Goal: Task Accomplishment & Management: Use online tool/utility

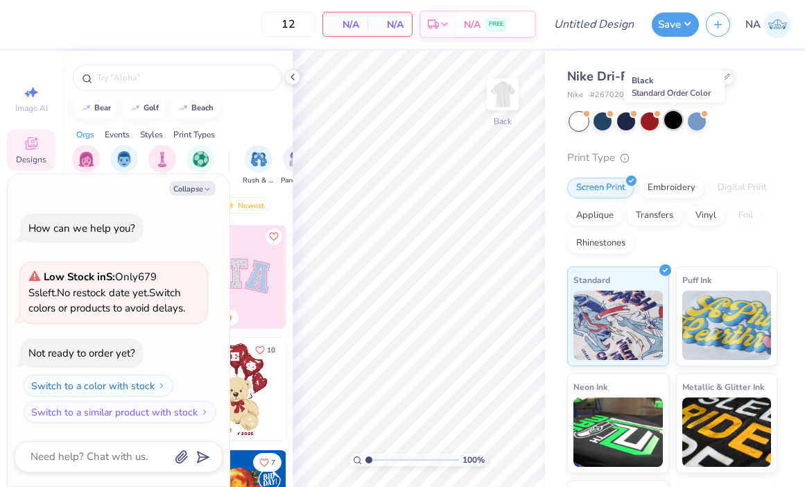
click at [676, 120] on div at bounding box center [673, 120] width 18 height 18
click at [297, 78] on icon at bounding box center [292, 76] width 11 height 11
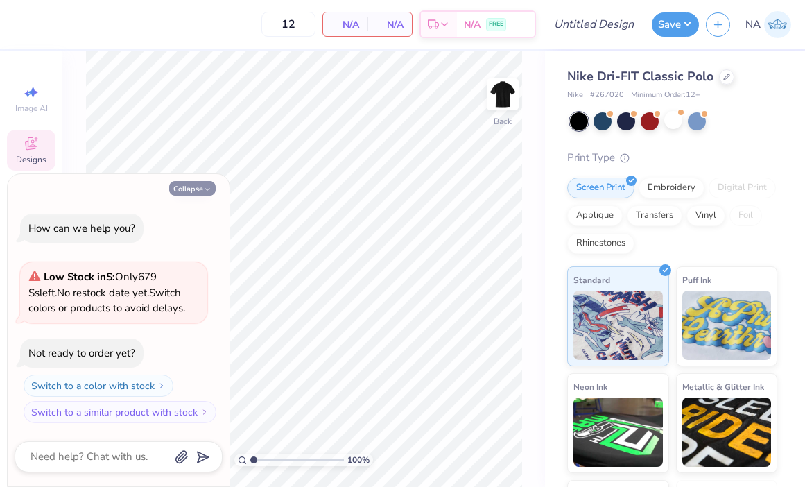
click at [189, 184] on button "Collapse" at bounding box center [192, 188] width 46 height 15
type textarea "x"
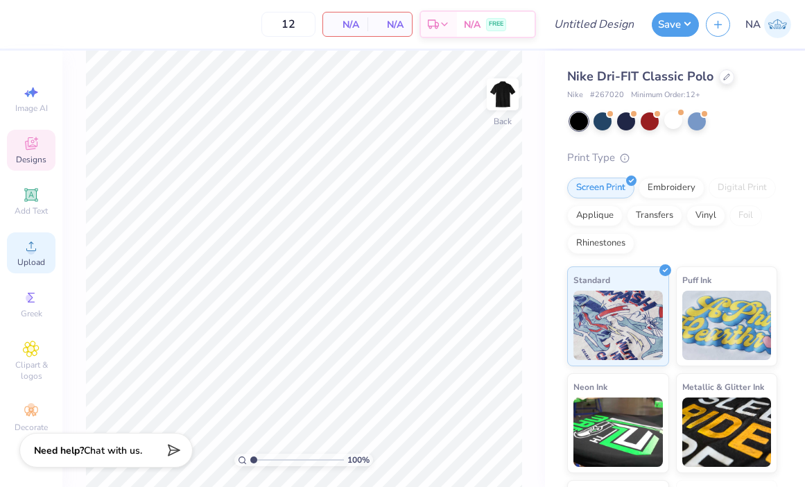
click at [44, 254] on div "Upload" at bounding box center [31, 252] width 49 height 41
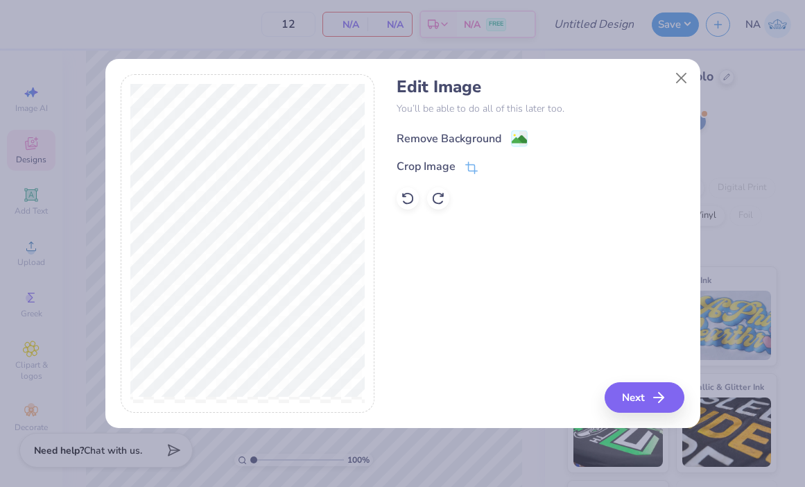
click at [516, 137] on image at bounding box center [518, 139] width 15 height 15
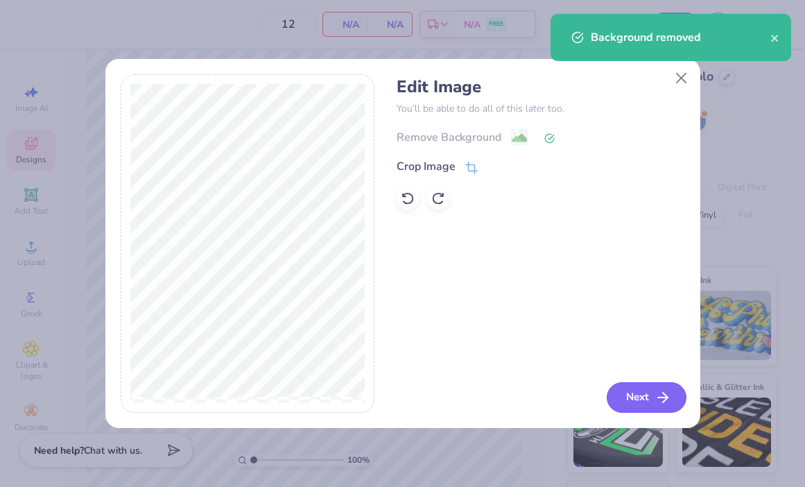
click at [649, 391] on button "Next" at bounding box center [646, 397] width 80 height 30
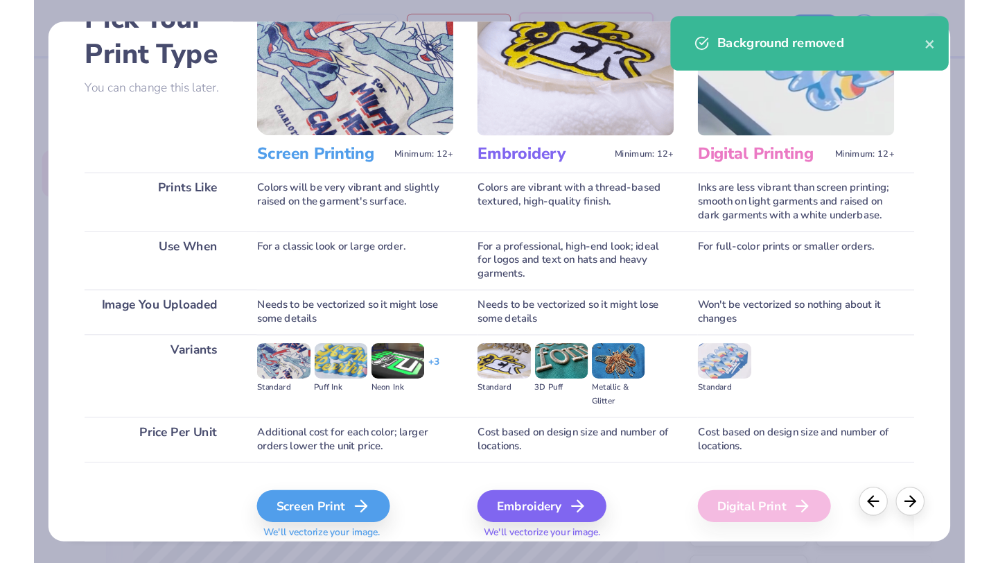
scroll to position [135, 0]
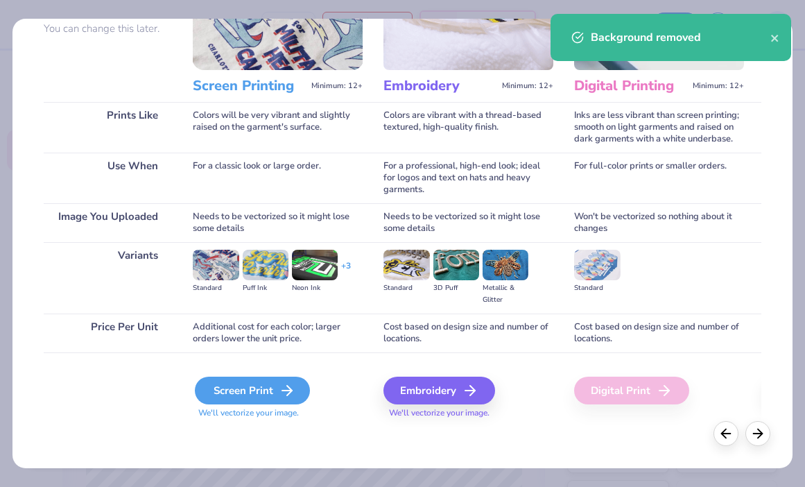
click at [287, 389] on icon at bounding box center [287, 390] width 17 height 17
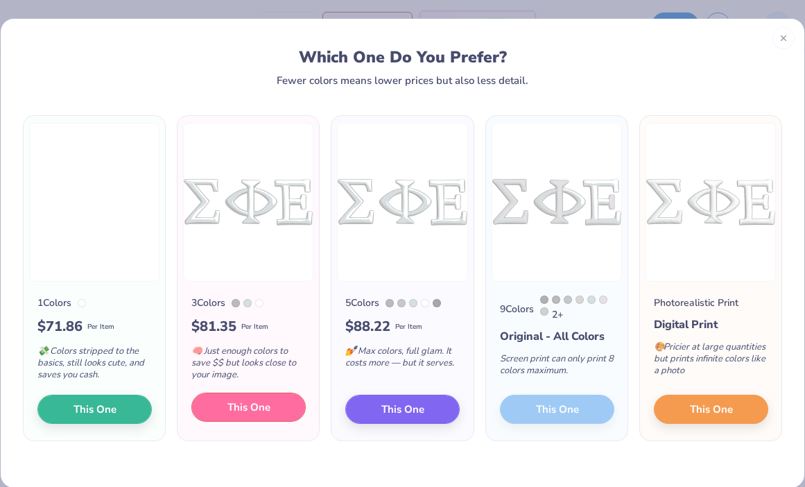
click at [261, 416] on button "This One" at bounding box center [248, 406] width 114 height 29
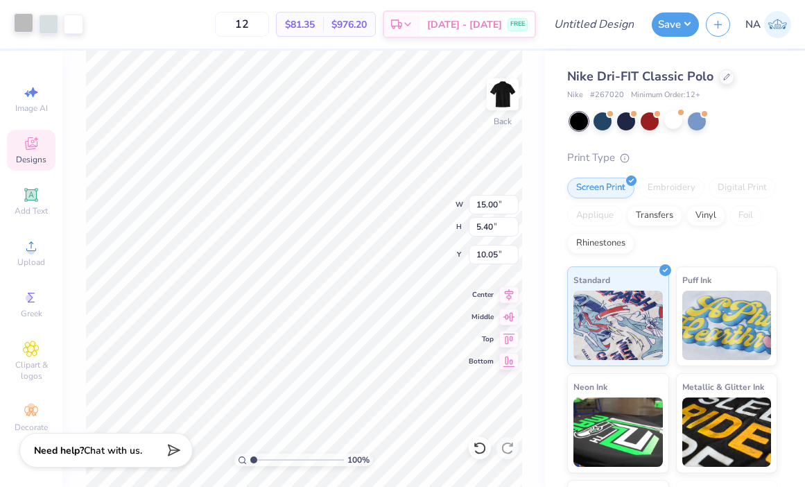
click at [32, 24] on div at bounding box center [23, 22] width 19 height 19
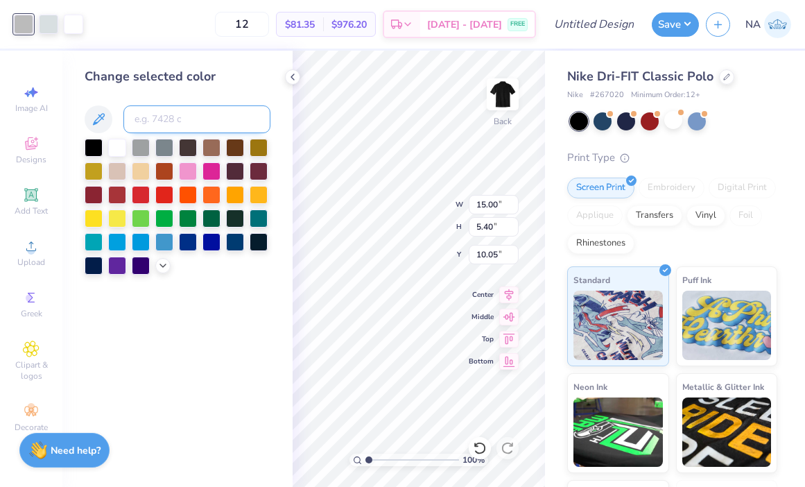
click at [174, 112] on input at bounding box center [196, 119] width 147 height 28
type input "7541"
click at [47, 30] on div at bounding box center [48, 22] width 19 height 19
click at [80, 26] on div "12 $75.71 Per Item $908.52 Total Est. Delivery Aug 25 - 28 FREE" at bounding box center [300, 24] width 471 height 49
click at [44, 30] on div at bounding box center [48, 24] width 19 height 19
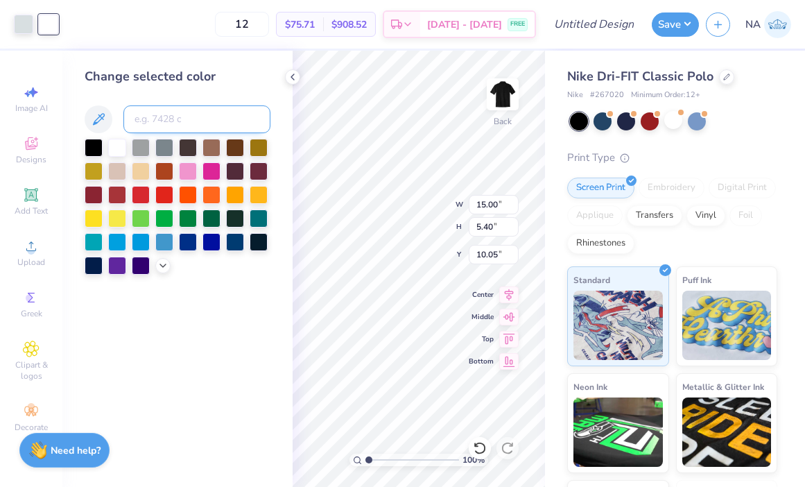
click at [173, 121] on input at bounding box center [196, 119] width 147 height 28
click at [23, 22] on div at bounding box center [23, 22] width 19 height 19
click at [121, 146] on div at bounding box center [117, 146] width 18 height 18
click at [475, 446] on icon at bounding box center [480, 448] width 14 height 14
click at [53, 26] on div at bounding box center [48, 24] width 19 height 19
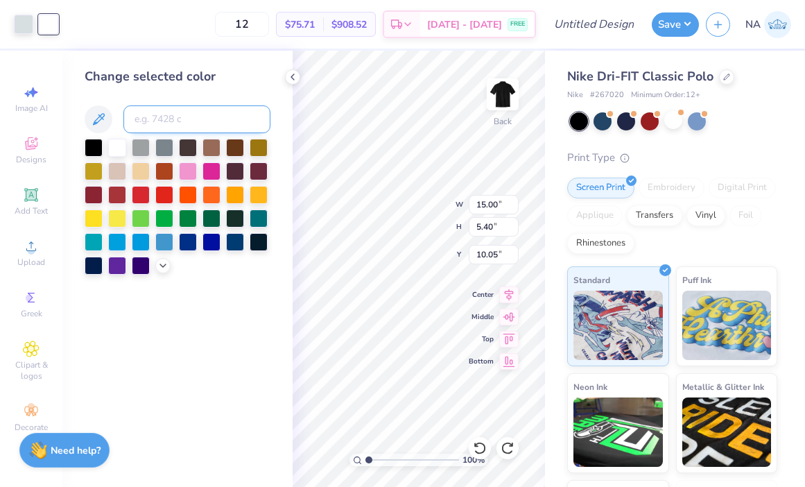
click at [177, 121] on input at bounding box center [196, 119] width 147 height 28
type input "7541"
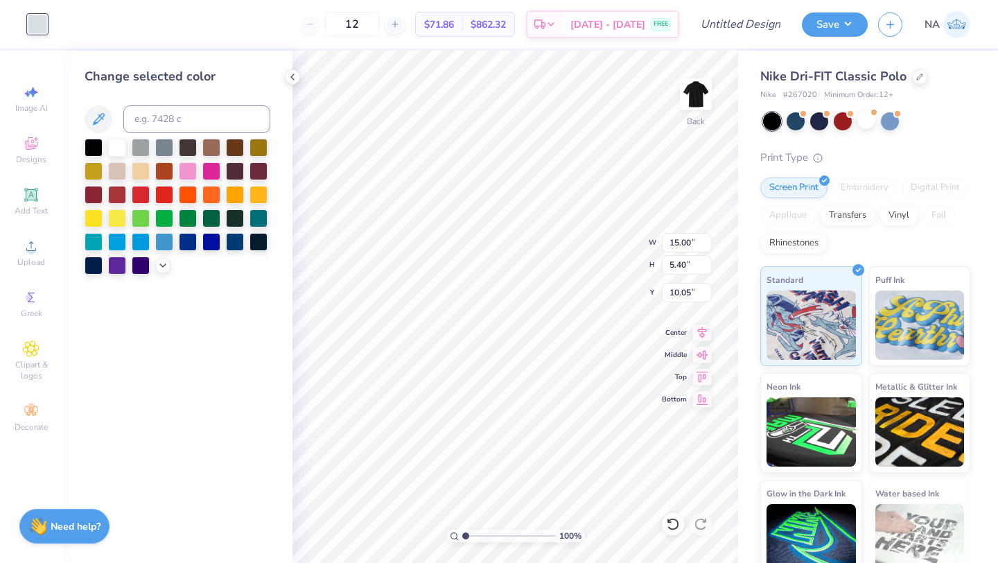
type input "3.35"
type input "1.21"
type input "2.40"
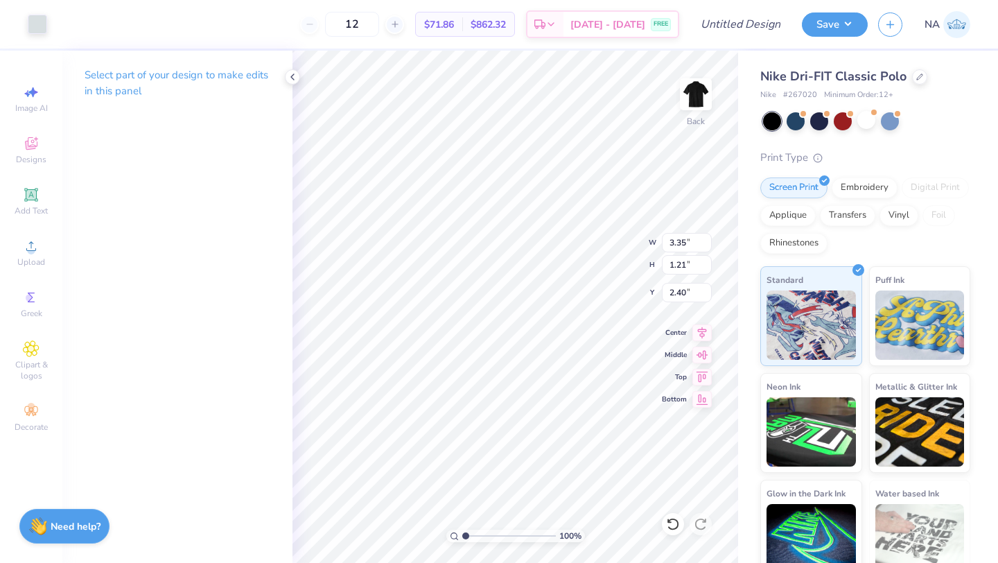
type input "3.01"
type input "1.08"
type input "2.75"
type input "0.99"
type input "2.51"
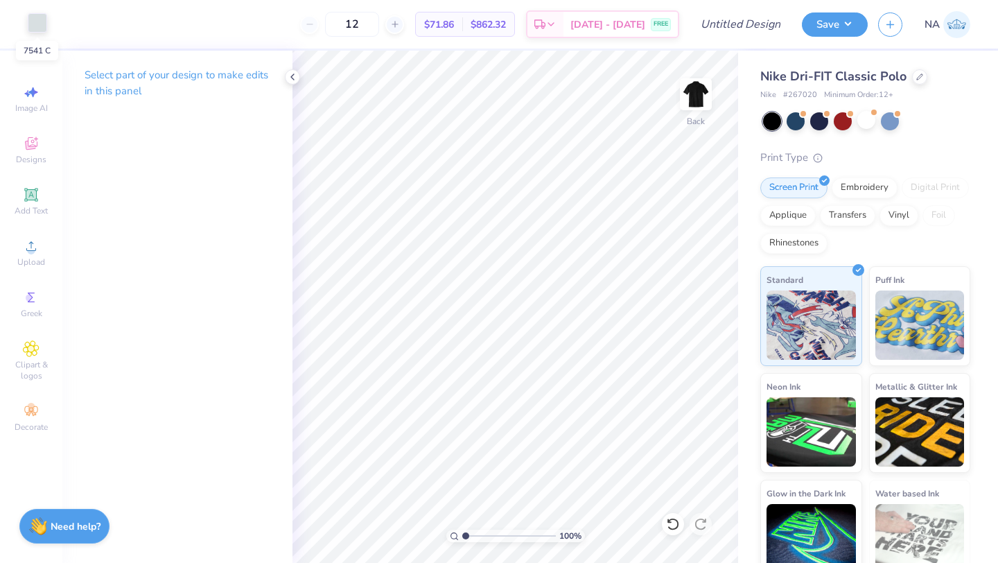
click at [43, 28] on div at bounding box center [37, 22] width 19 height 19
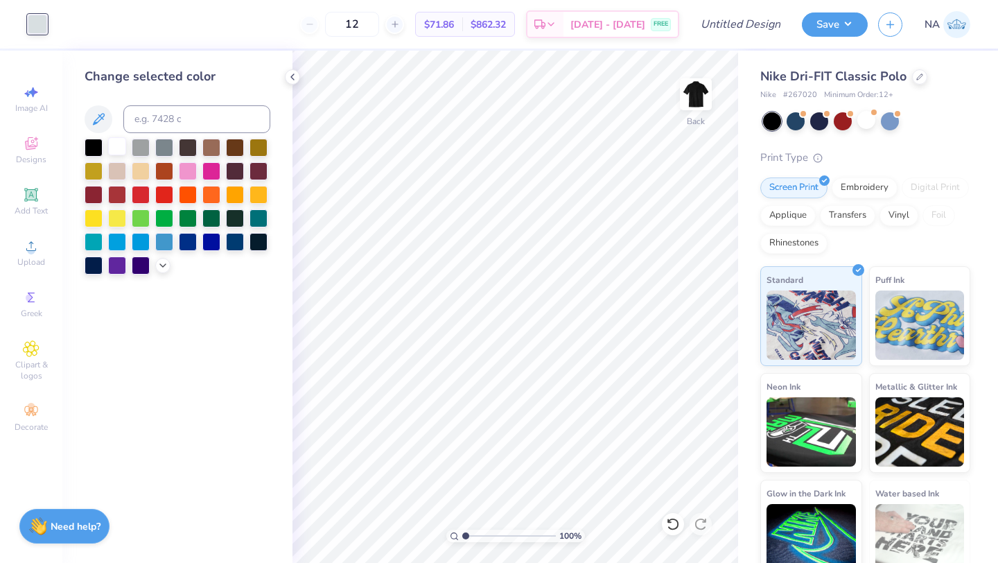
click at [124, 145] on div at bounding box center [117, 146] width 18 height 18
click at [290, 76] on icon at bounding box center [292, 76] width 11 height 11
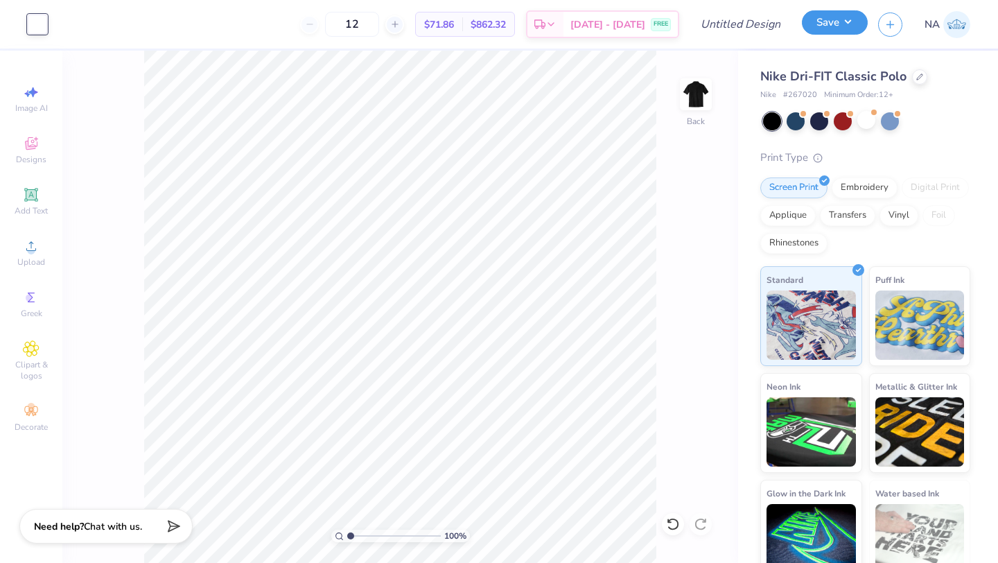
click at [804, 30] on button "Save" at bounding box center [835, 22] width 66 height 24
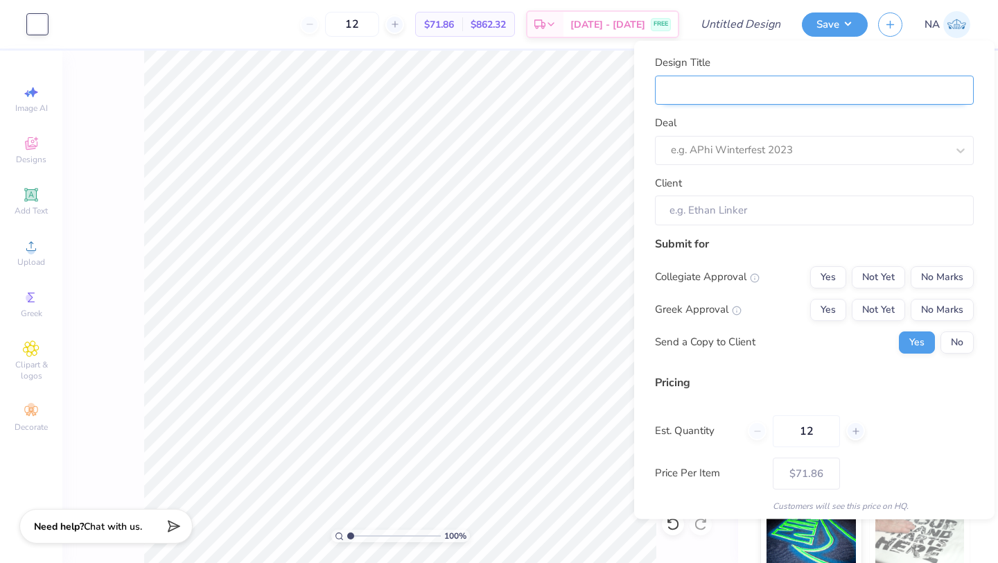
click at [796, 92] on input "Design Title" at bounding box center [814, 90] width 319 height 30
type input "S"
type input "Si"
type input "Sig"
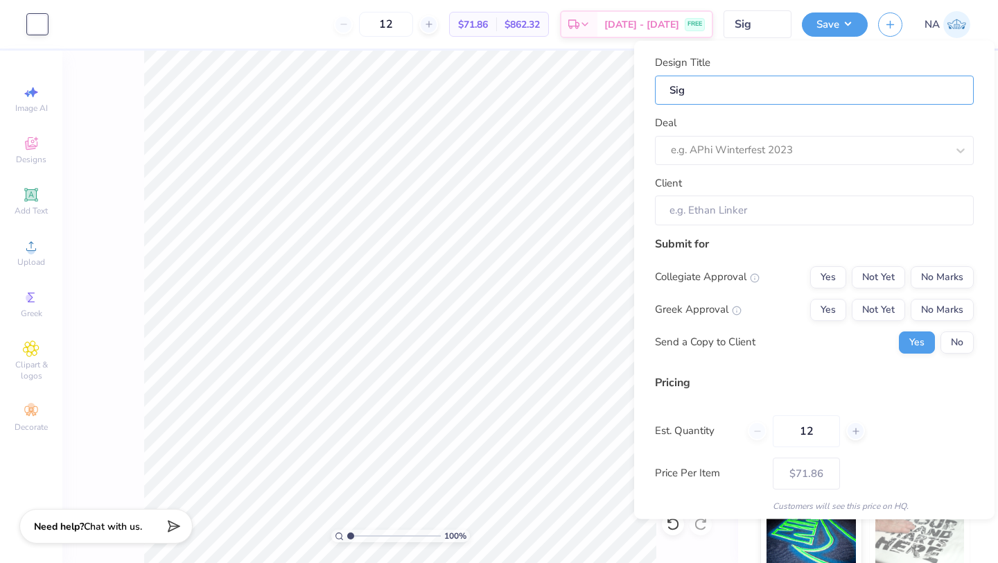
type input "Sige"
type input "Sigep"
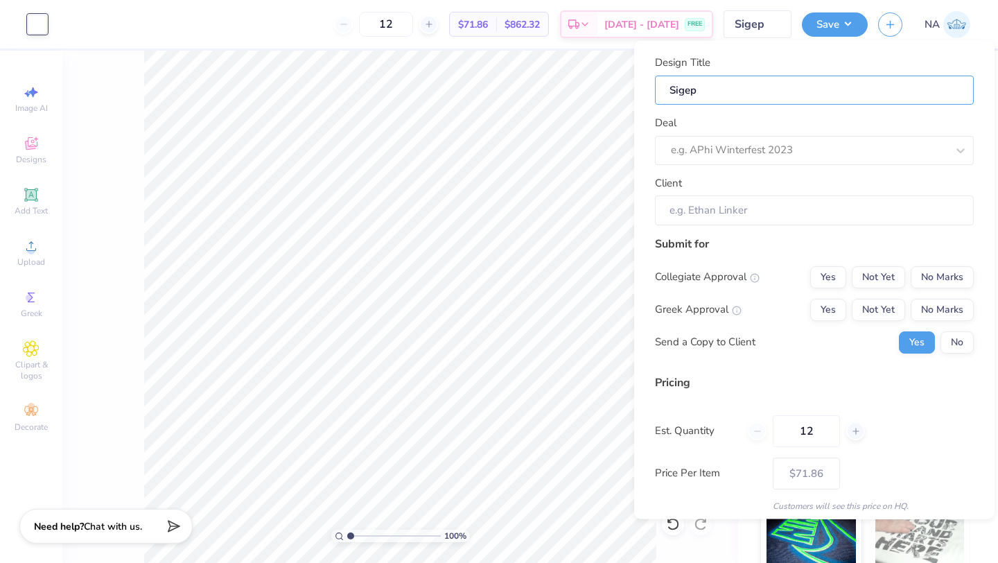
type input "Sigep"
type input "Sigep P"
type input "Sigep Po"
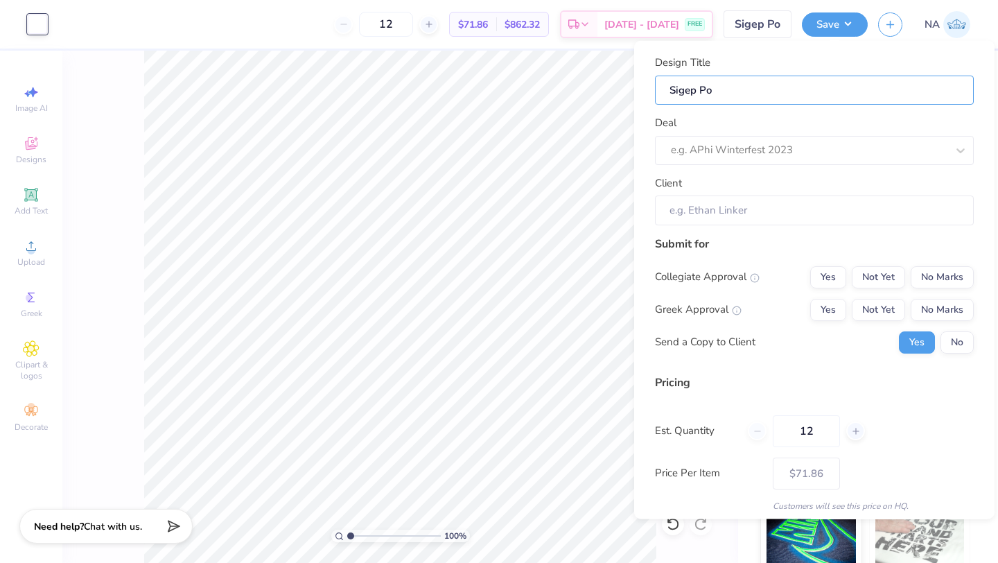
type input "Sigep Pol"
type input "Sigep Polo"
type input "Sigep Polos"
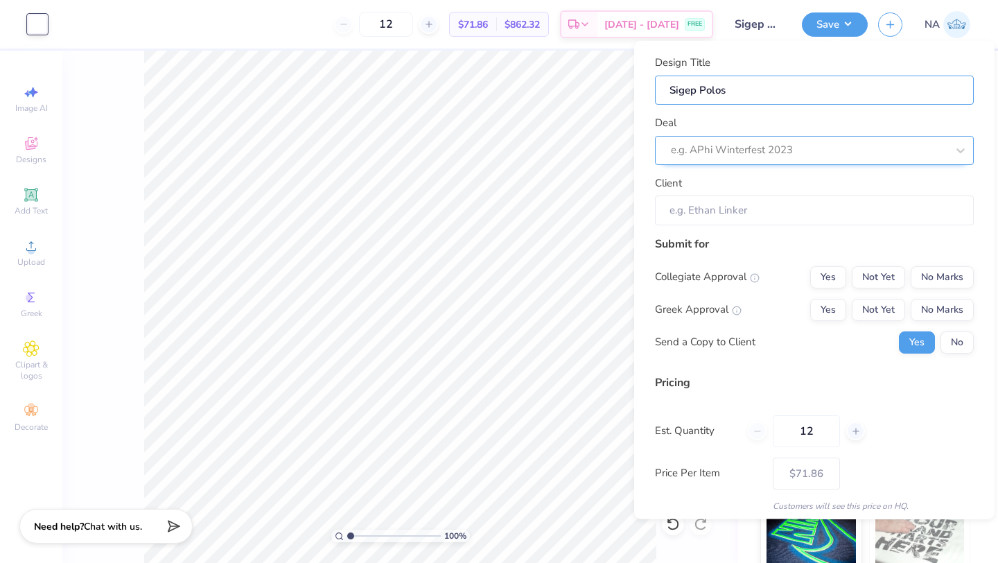
type input "Sigep Polos"
click at [753, 150] on div at bounding box center [795, 150] width 248 height 19
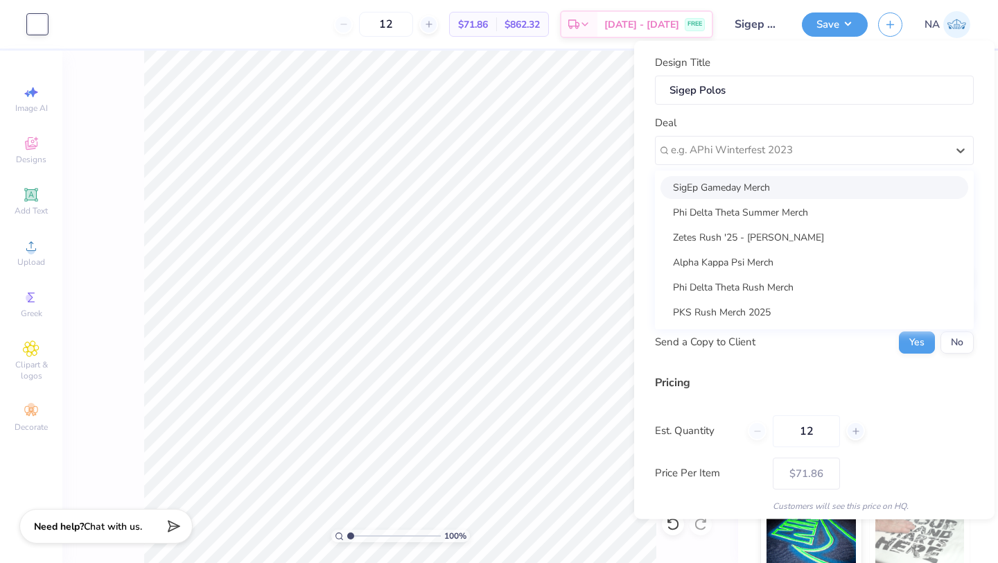
click at [744, 188] on div "SigEp Gameday Merch" at bounding box center [815, 186] width 308 height 23
type input "Isaac Gurney"
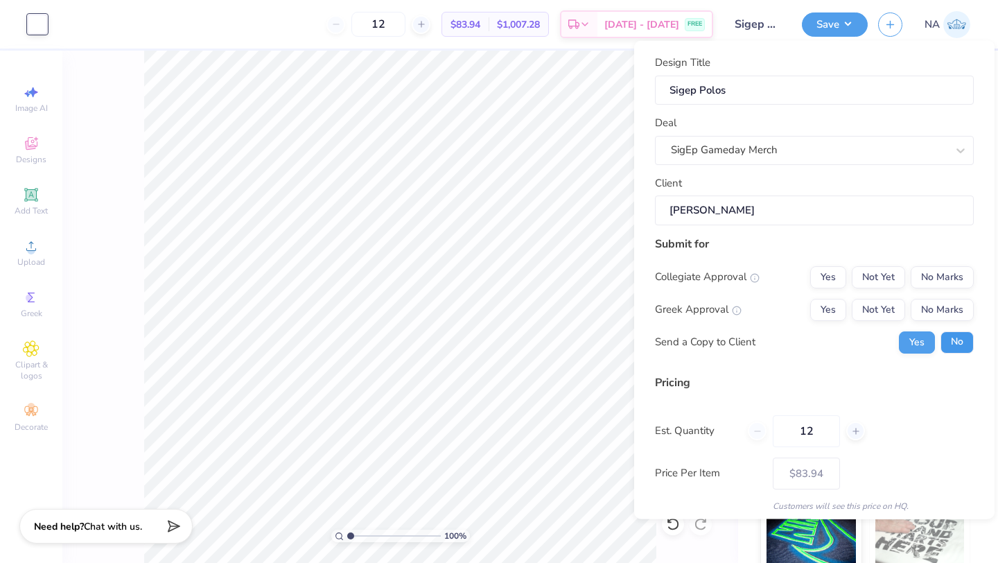
click at [804, 344] on button "No" at bounding box center [957, 342] width 33 height 22
click at [804, 278] on button "No Marks" at bounding box center [942, 276] width 63 height 22
click at [804, 308] on div "Yes Not Yet No Marks" at bounding box center [892, 309] width 164 height 22
click at [804, 313] on button "Yes" at bounding box center [828, 309] width 36 height 22
type input "$83.94"
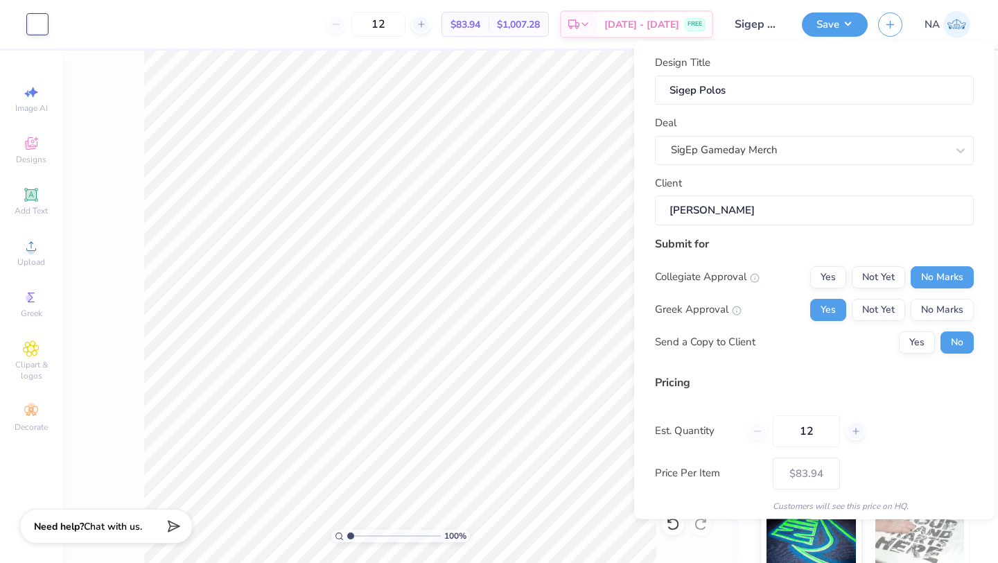
scroll to position [50, 0]
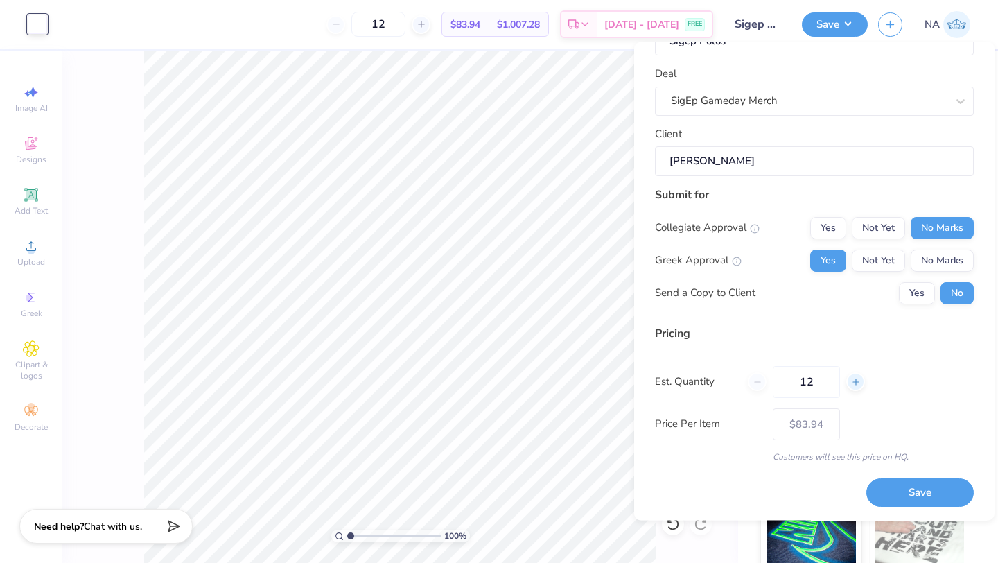
click at [804, 381] on icon at bounding box center [856, 382] width 10 height 10
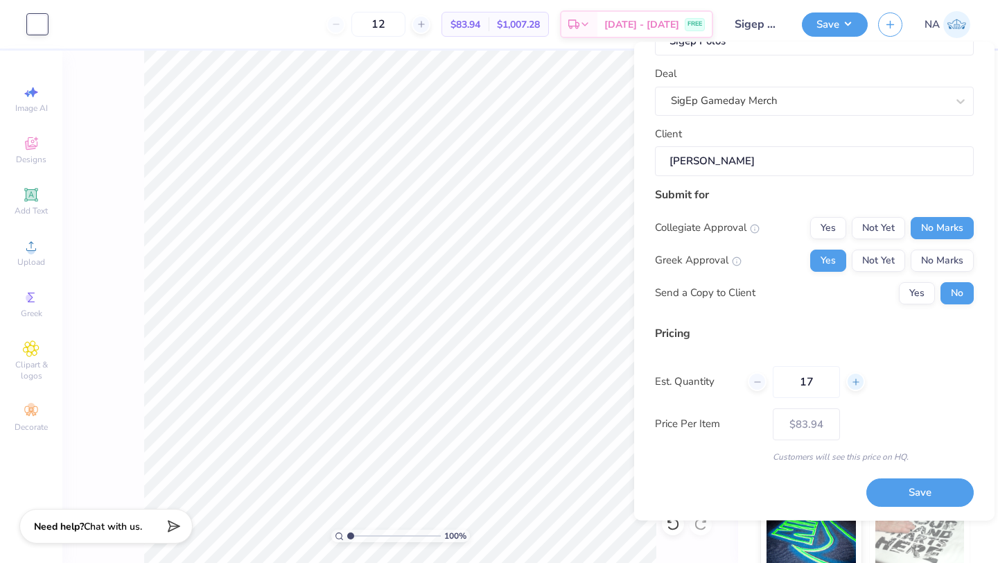
click at [804, 381] on icon at bounding box center [856, 382] width 10 height 10
type input "20"
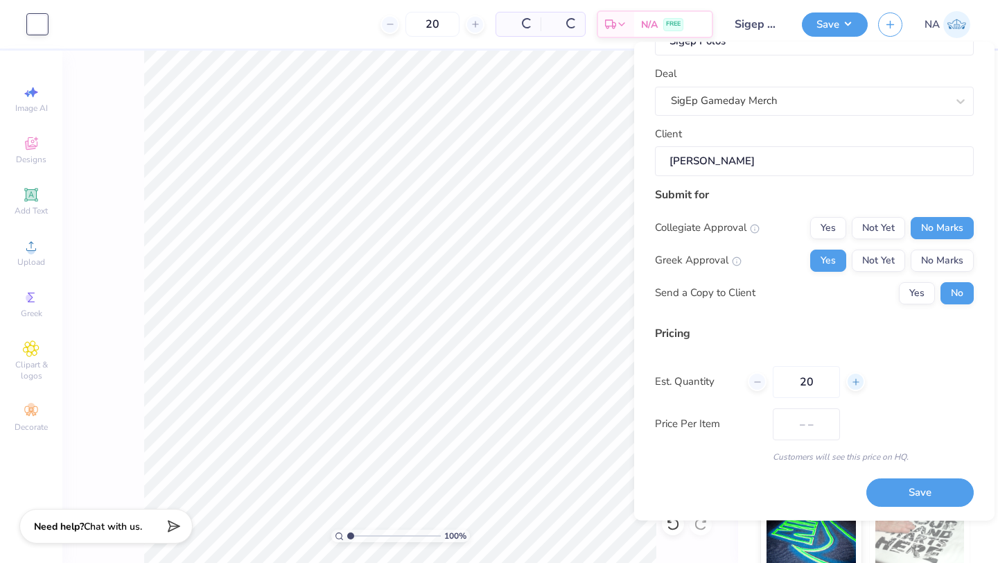
type input "$80.38"
click at [804, 381] on icon at bounding box center [856, 382] width 10 height 10
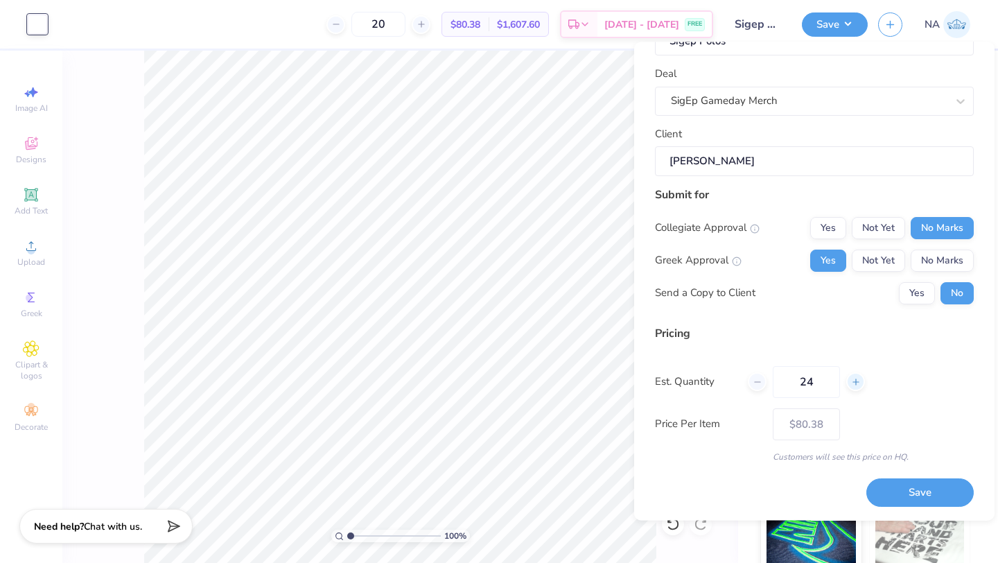
click at [804, 381] on icon at bounding box center [856, 382] width 10 height 10
type input "26"
type input "$75.89"
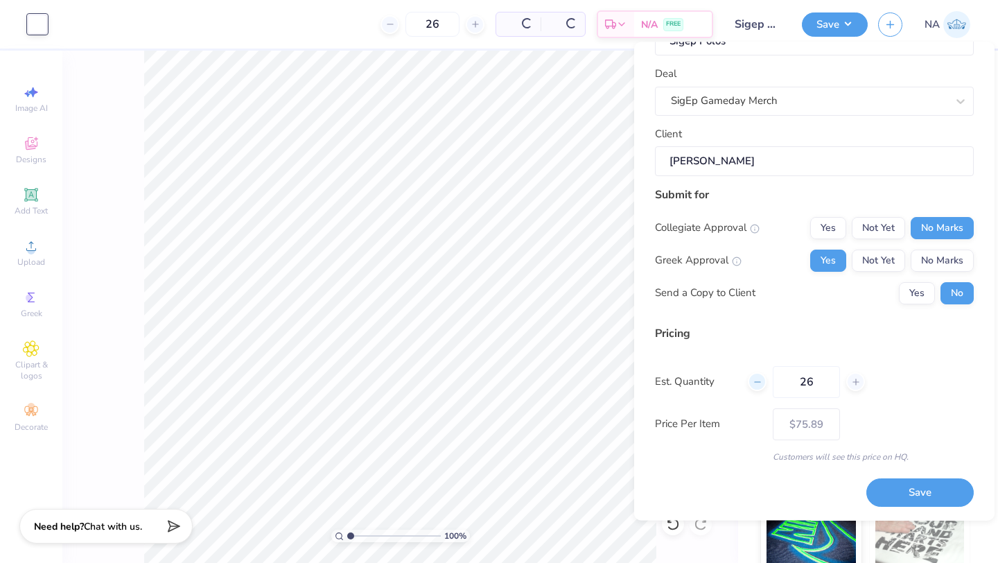
click at [763, 385] on div at bounding box center [757, 382] width 19 height 19
type input "25"
click at [740, 346] on div "Pricing Est. Quantity 25 Price Per Item $76.03 Customers will see this price on…" at bounding box center [814, 394] width 319 height 138
click at [804, 486] on button "Save" at bounding box center [919, 493] width 107 height 28
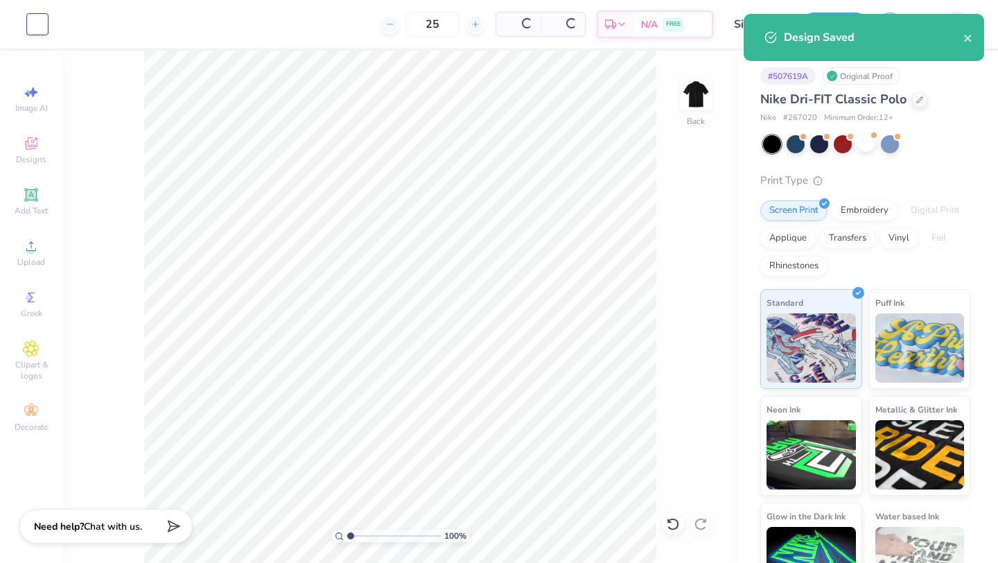
type input "$65.08"
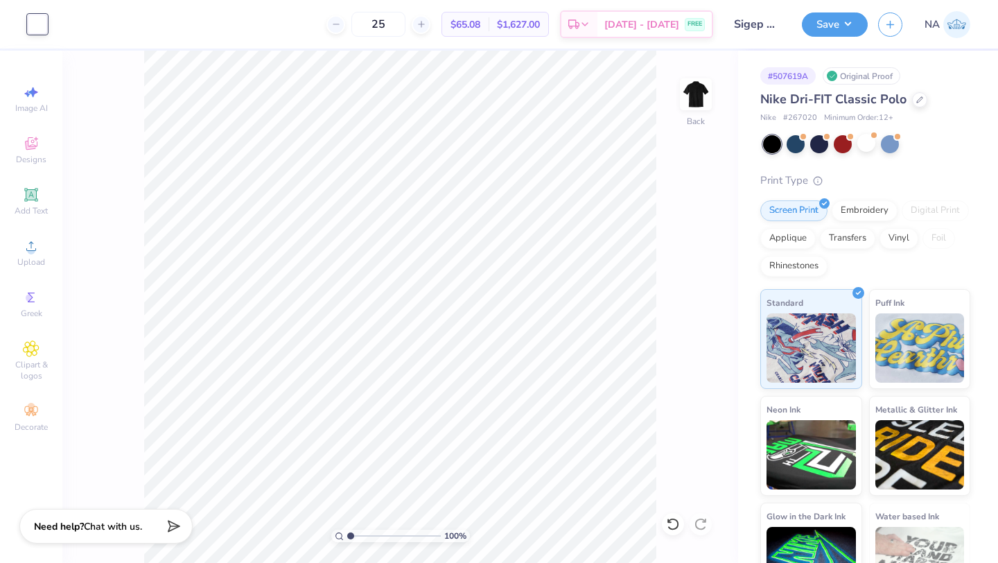
click at [40, 26] on div at bounding box center [37, 24] width 19 height 19
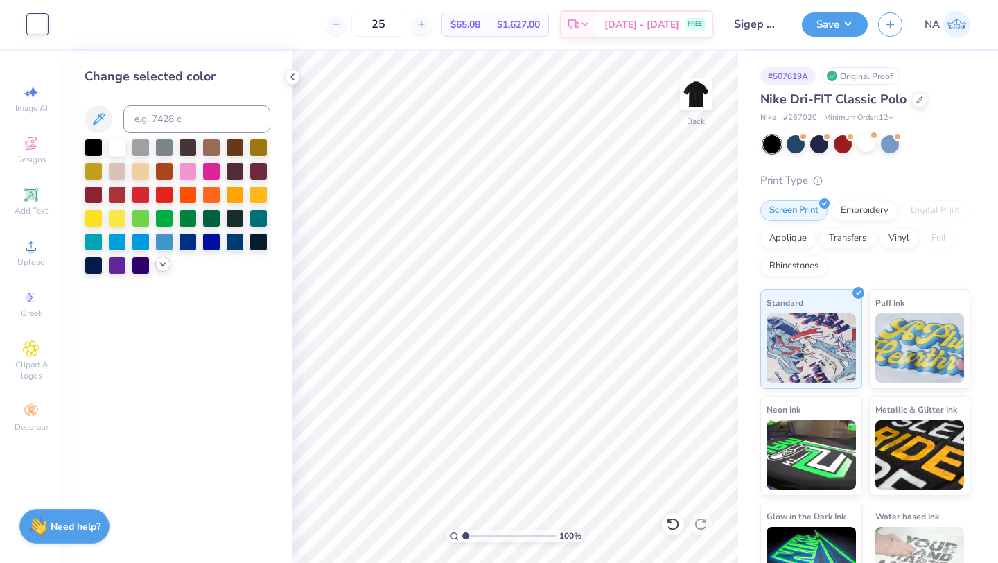
click at [160, 264] on icon at bounding box center [162, 264] width 11 height 11
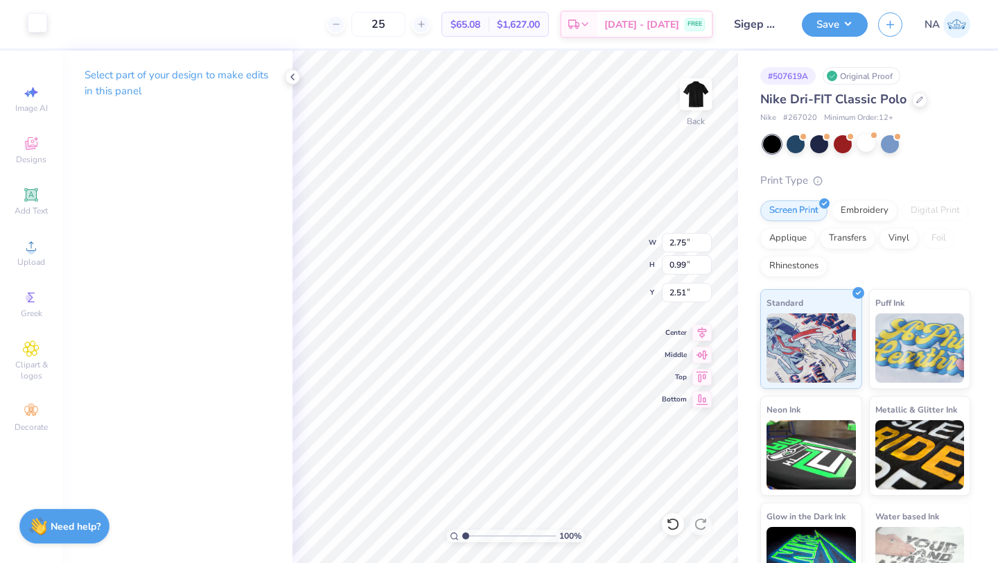
click at [35, 23] on div at bounding box center [37, 22] width 19 height 19
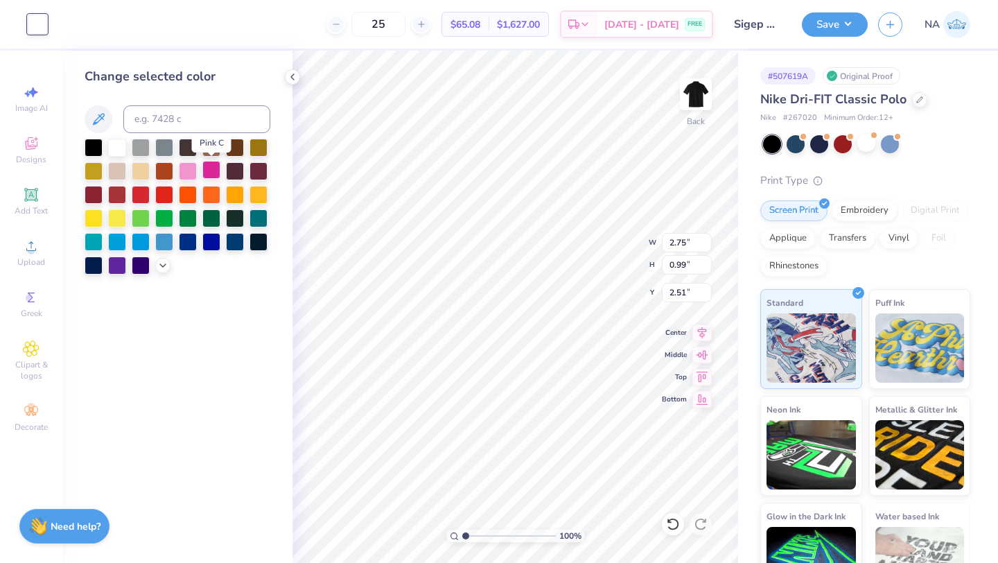
click at [215, 170] on div at bounding box center [211, 170] width 18 height 18
click at [804, 139] on div at bounding box center [866, 143] width 18 height 18
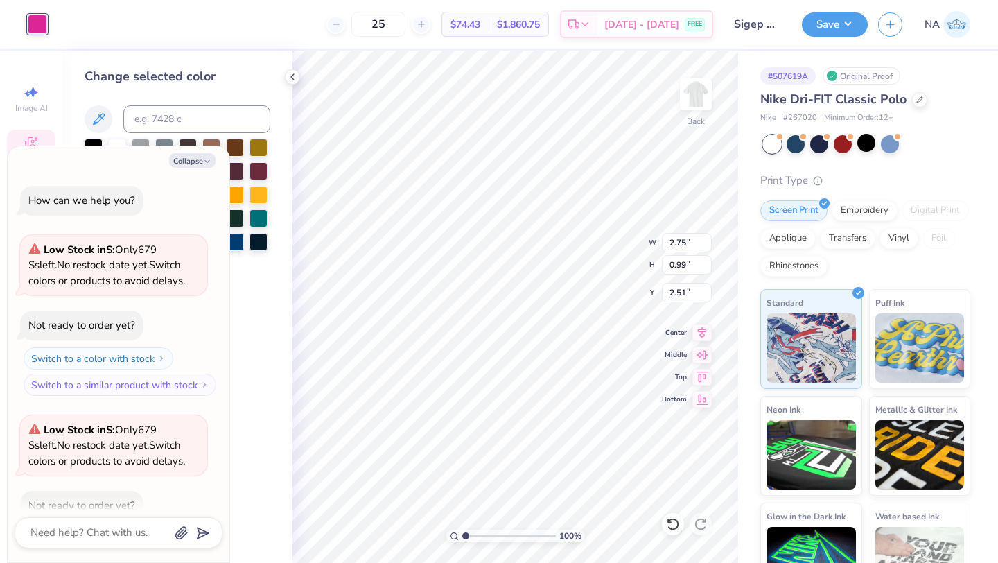
scroll to position [76, 0]
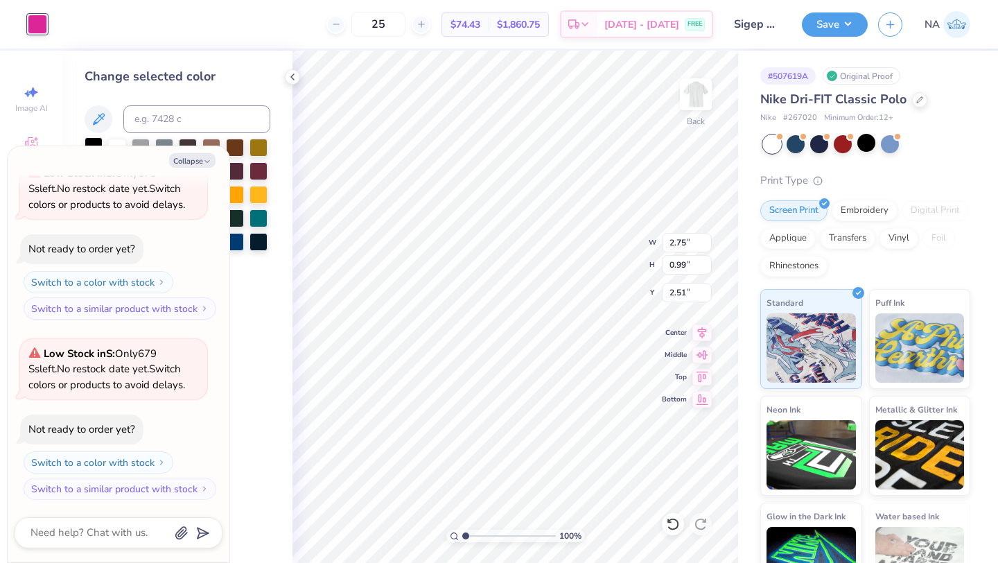
click at [89, 140] on div at bounding box center [94, 146] width 18 height 18
click at [193, 161] on button "Collapse" at bounding box center [192, 160] width 46 height 15
type textarea "x"
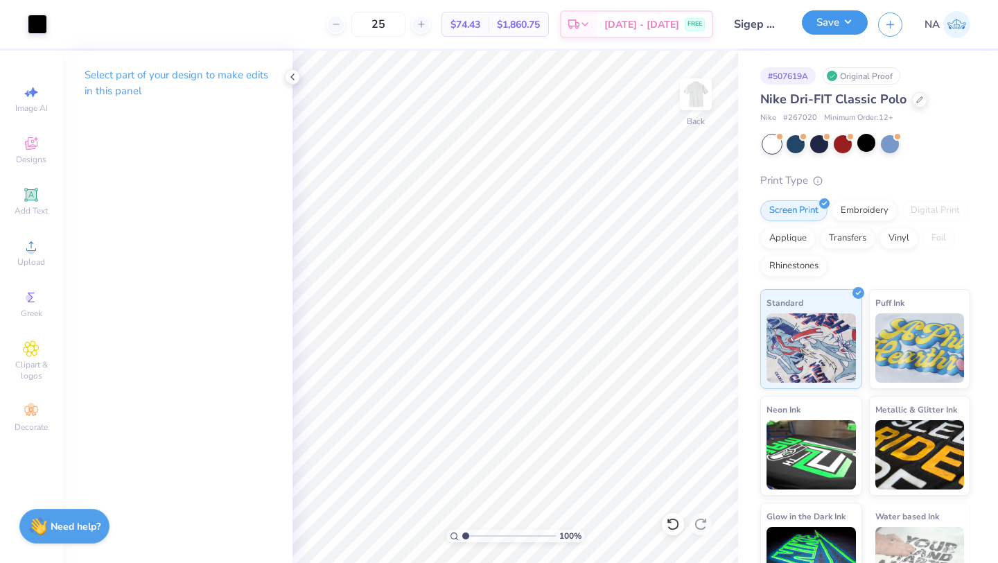
click at [804, 26] on button "Save" at bounding box center [835, 22] width 66 height 24
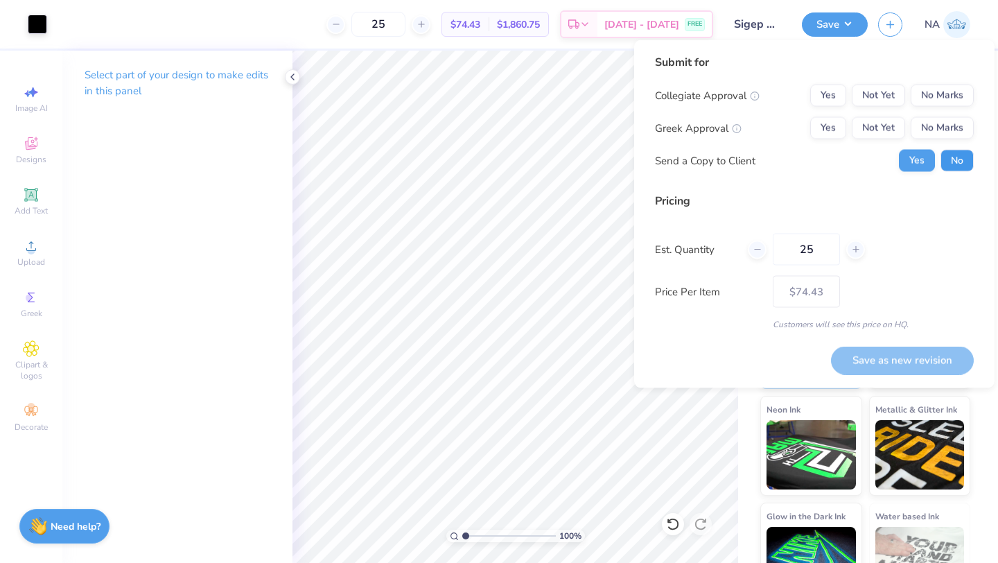
click at [804, 159] on button "No" at bounding box center [957, 161] width 33 height 22
click at [804, 98] on button "No Marks" at bounding box center [942, 96] width 63 height 22
click at [804, 125] on button "Yes" at bounding box center [828, 128] width 36 height 22
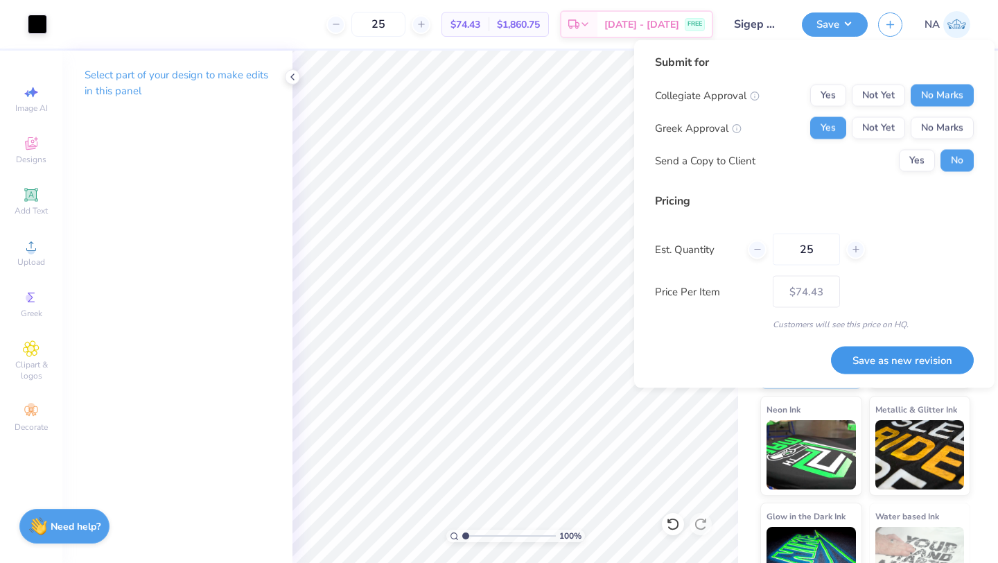
click at [804, 352] on button "Save as new revision" at bounding box center [902, 360] width 143 height 28
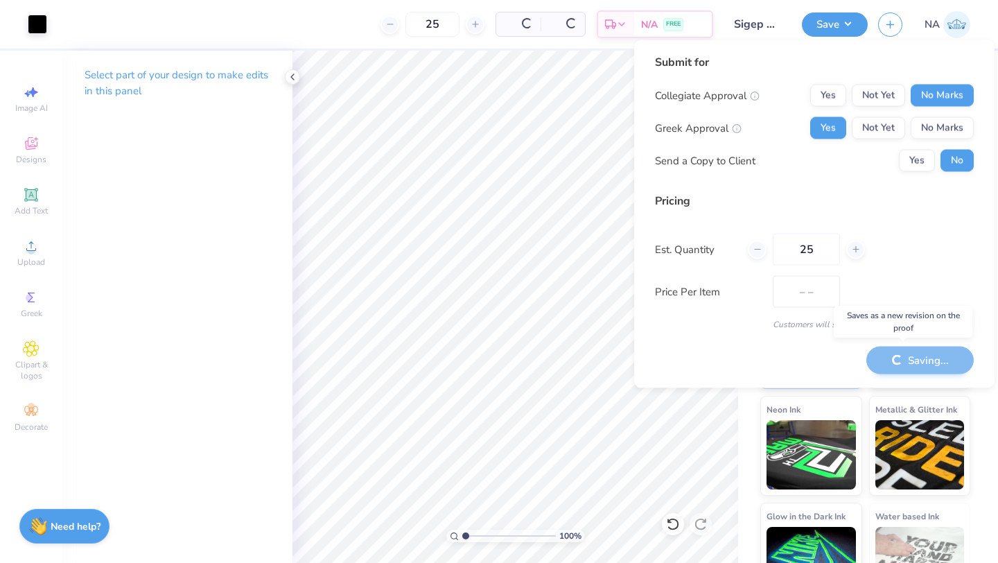
type input "$74.43"
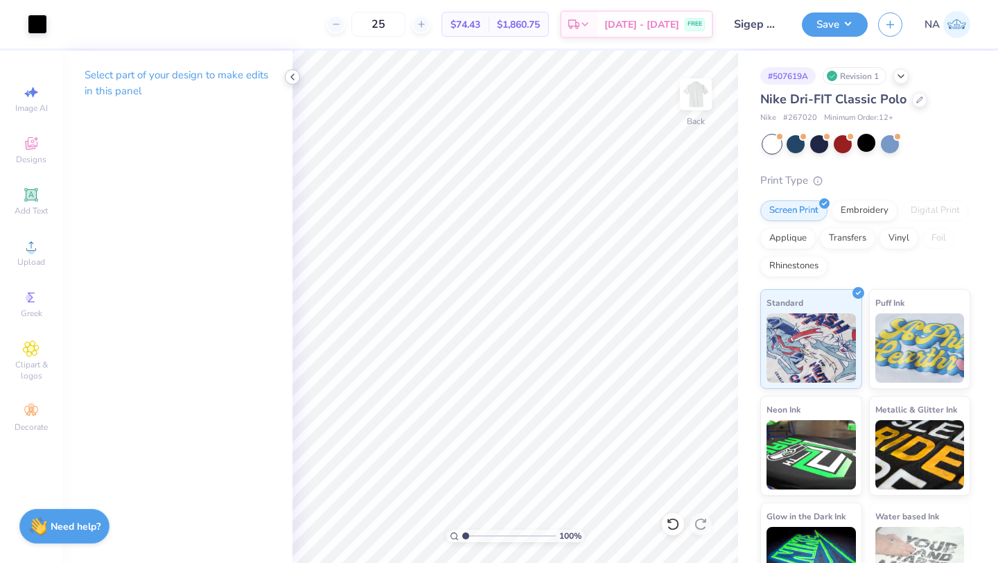
click at [290, 73] on icon at bounding box center [292, 76] width 11 height 11
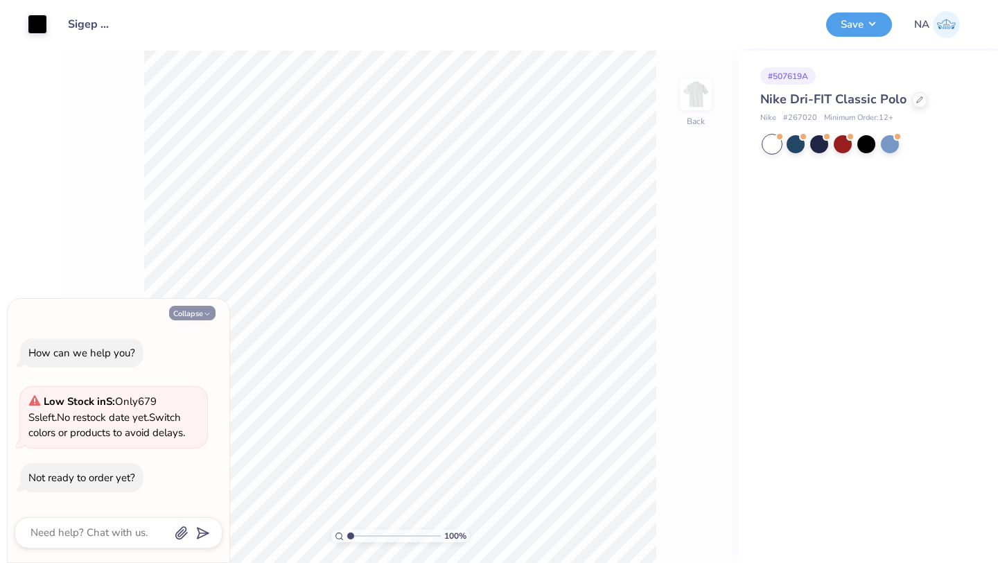
click at [201, 313] on button "Collapse" at bounding box center [192, 313] width 46 height 15
type textarea "x"
click at [816, 140] on div at bounding box center [819, 143] width 18 height 18
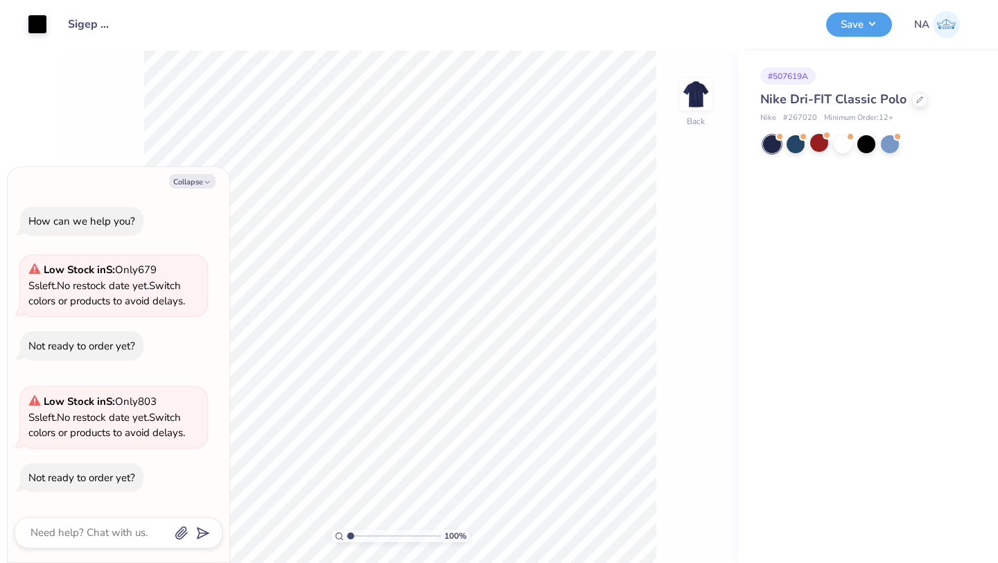
click at [916, 91] on div "Nike Dri-FIT Classic Polo" at bounding box center [865, 99] width 210 height 19
click at [916, 94] on div at bounding box center [919, 98] width 15 height 15
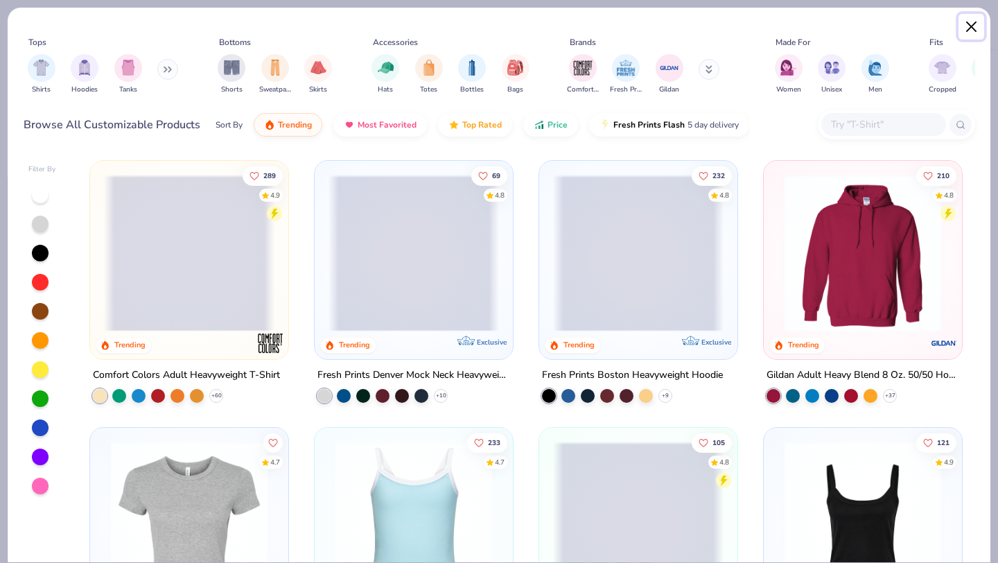
click at [965, 33] on button "Close" at bounding box center [972, 27] width 26 height 26
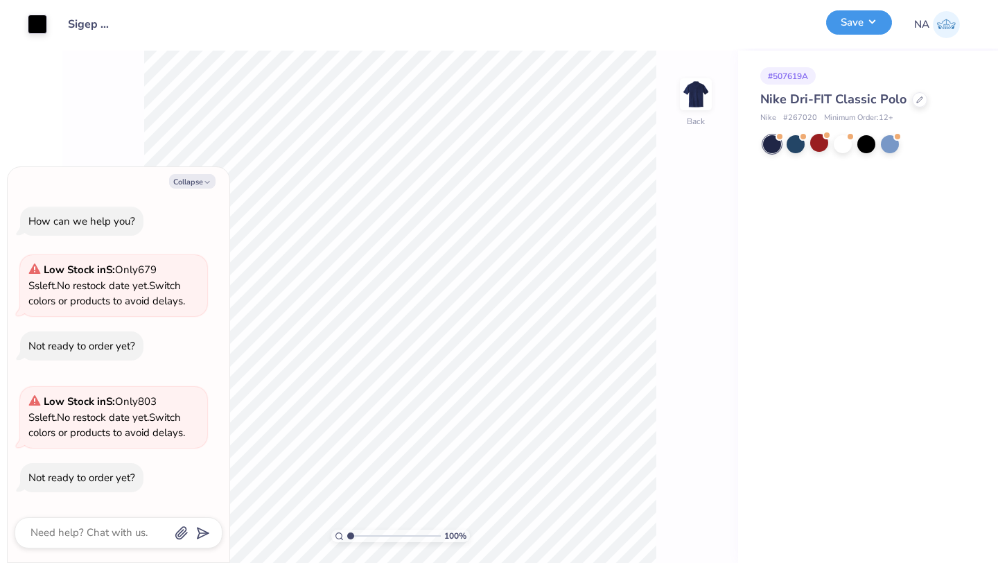
click at [843, 14] on button "Save" at bounding box center [859, 22] width 66 height 24
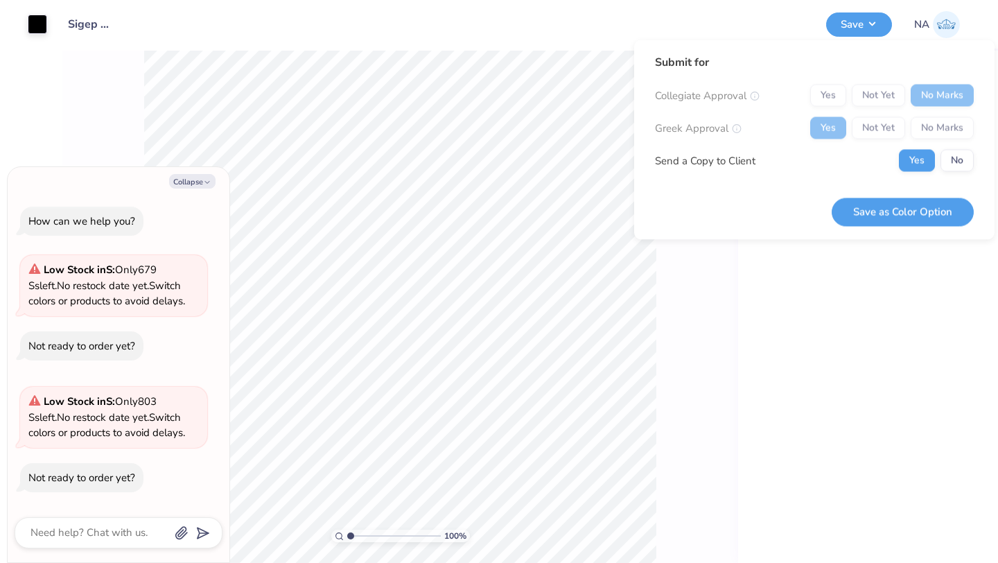
click at [536, 43] on div "Design Title Sigep Polos" at bounding box center [437, 24] width 758 height 49
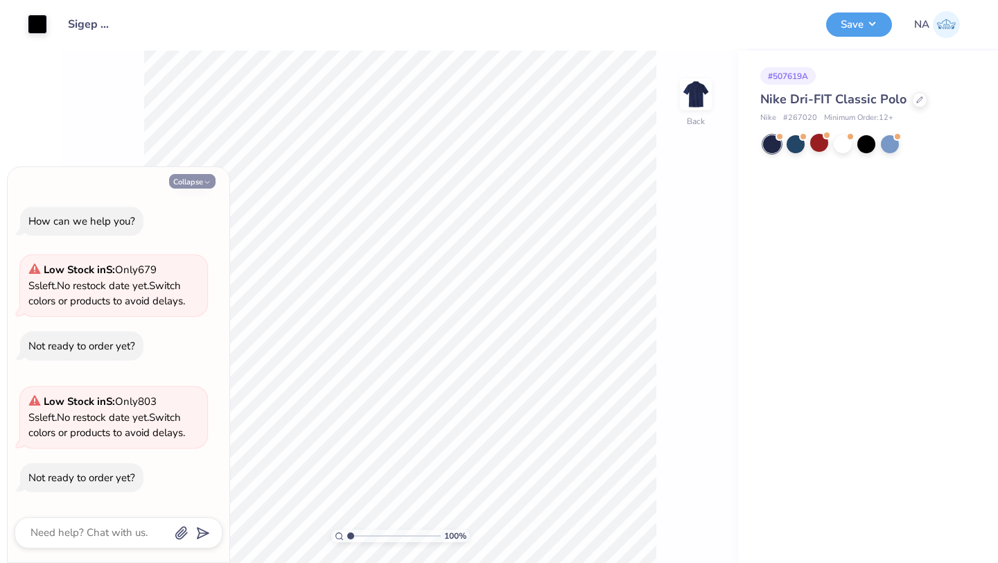
click at [193, 180] on button "Collapse" at bounding box center [192, 181] width 46 height 15
type textarea "x"
